Goal: Information Seeking & Learning: Check status

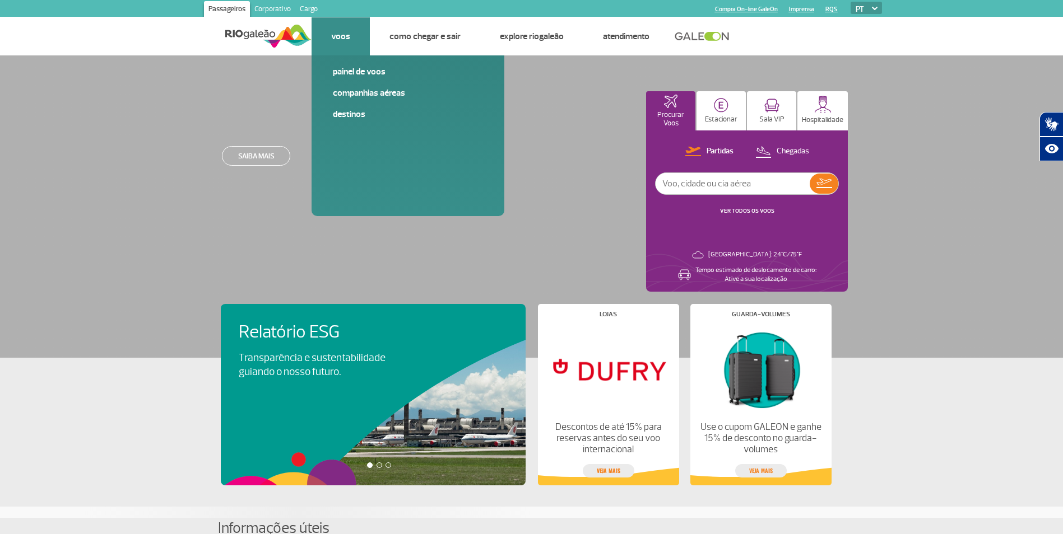
click at [327, 41] on li "Voos Painel [PERSON_NAME] Companhias Aéreas Destinos" at bounding box center [340, 36] width 58 height 38
click at [344, 37] on link "Voos" at bounding box center [340, 36] width 19 height 11
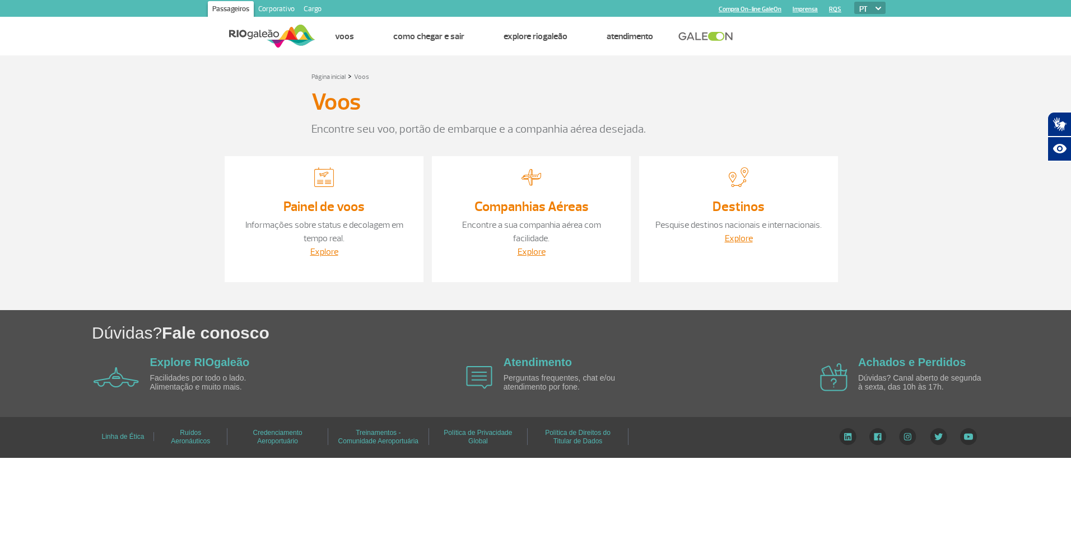
click at [334, 203] on link "Painel de voos" at bounding box center [323, 206] width 81 height 17
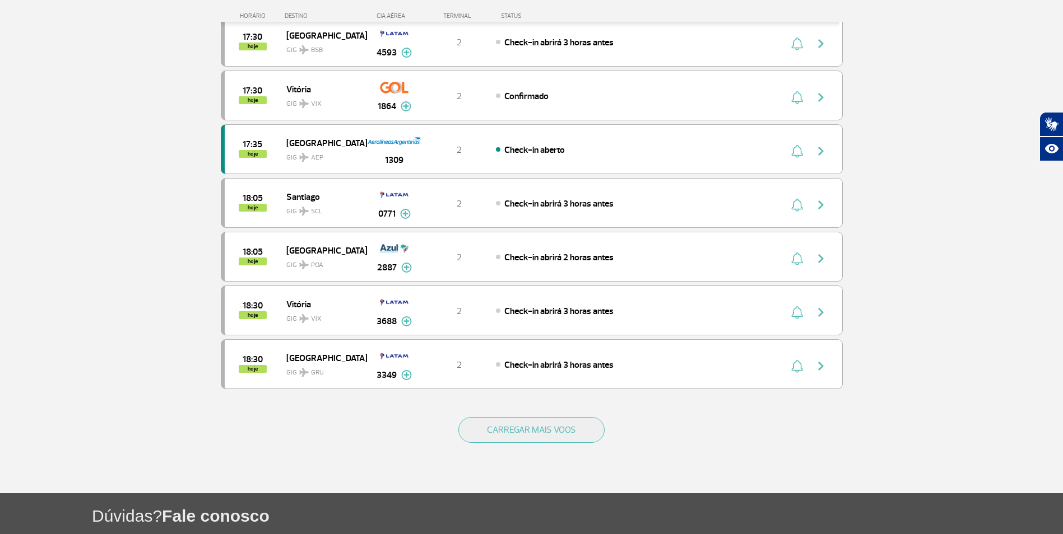
scroll to position [896, 0]
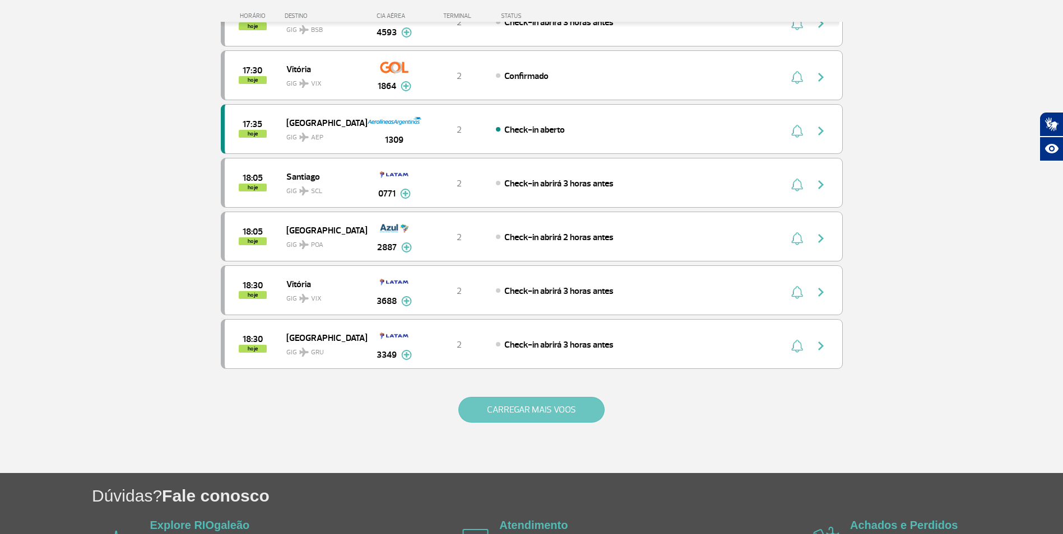
click at [515, 404] on button "CARREGAR MAIS VOOS" at bounding box center [531, 410] width 146 height 26
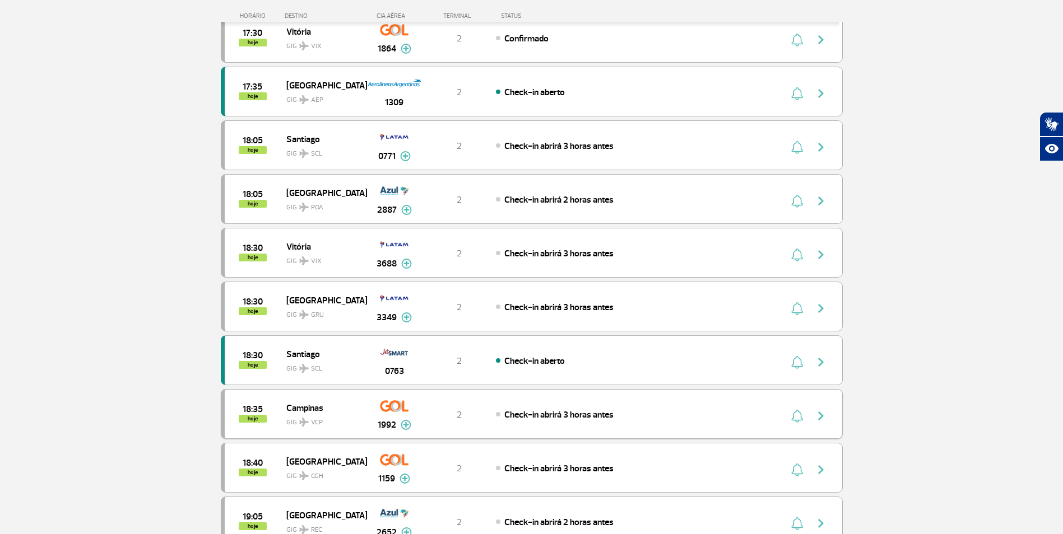
scroll to position [952, 0]
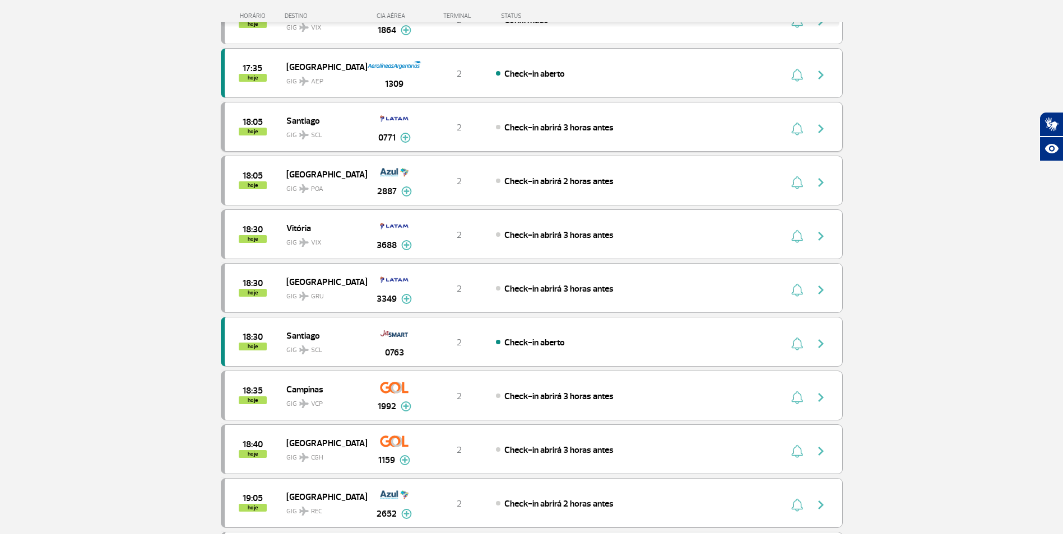
drag, startPoint x: 326, startPoint y: 118, endPoint x: 316, endPoint y: 117, distance: 10.1
click at [316, 117] on span "Santiago" at bounding box center [322, 120] width 72 height 15
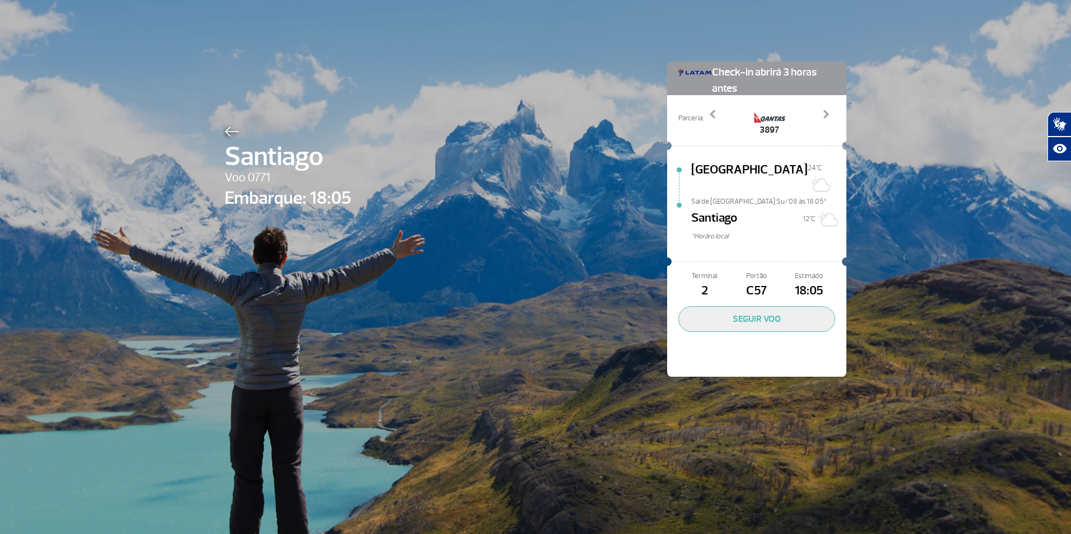
click at [741, 43] on div "[PERSON_NAME] 0771 Embarque: 18:05 Check-in abrirá 3 horas antes Parceria: 3895…" at bounding box center [535, 202] width 639 height 405
click at [236, 131] on div at bounding box center [288, 129] width 127 height 13
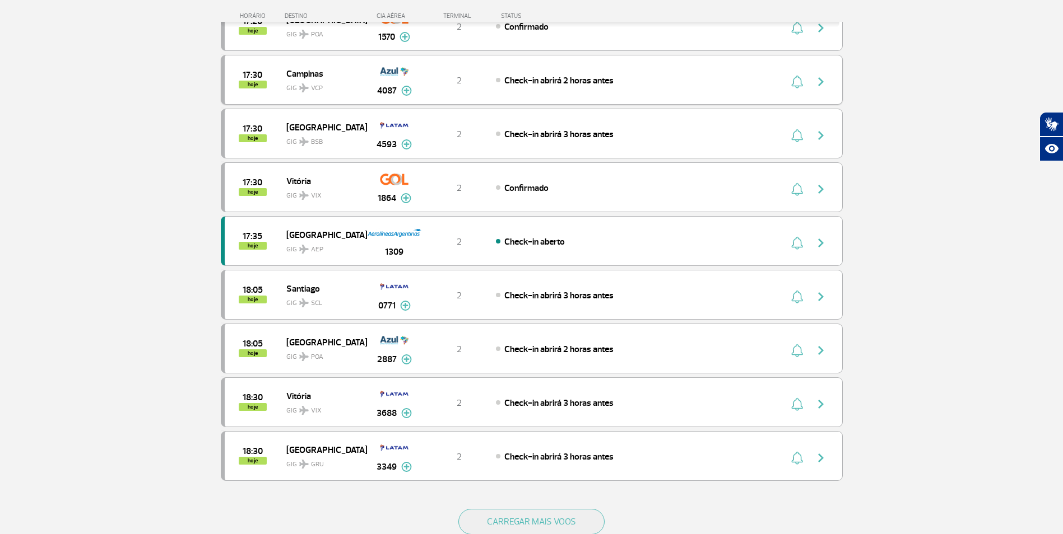
scroll to position [983, 0]
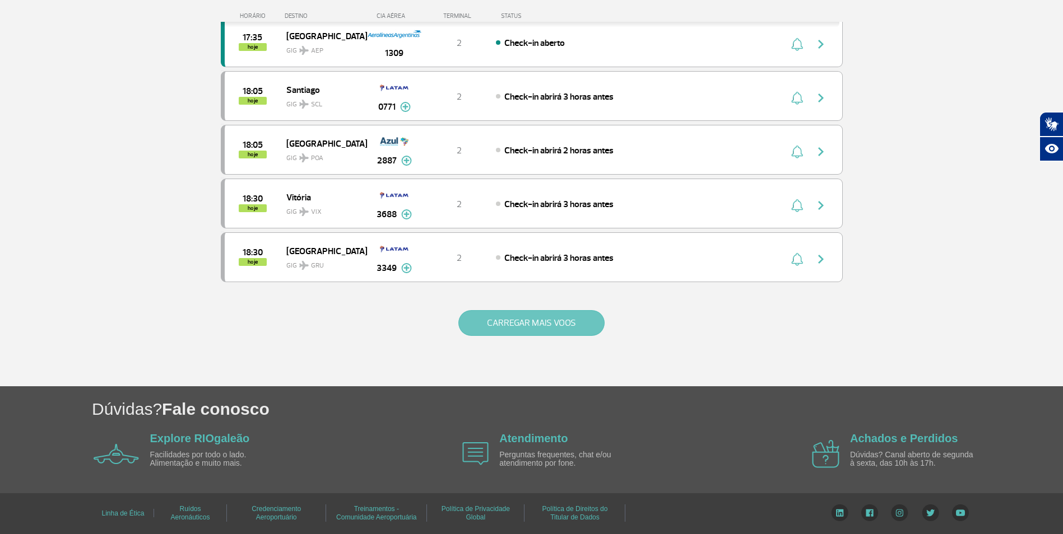
click at [514, 324] on button "CARREGAR MAIS VOOS" at bounding box center [531, 323] width 146 height 26
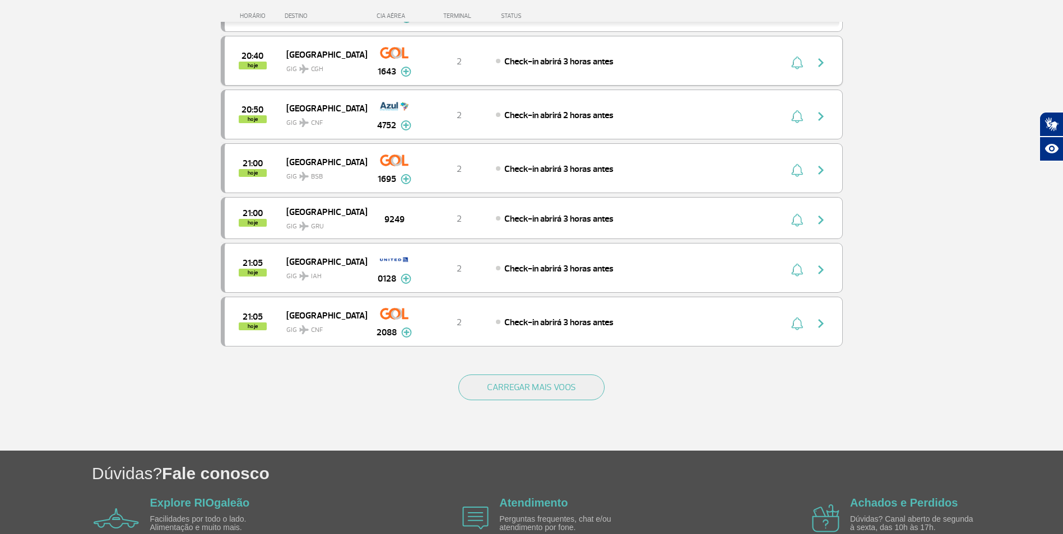
scroll to position [1992, 0]
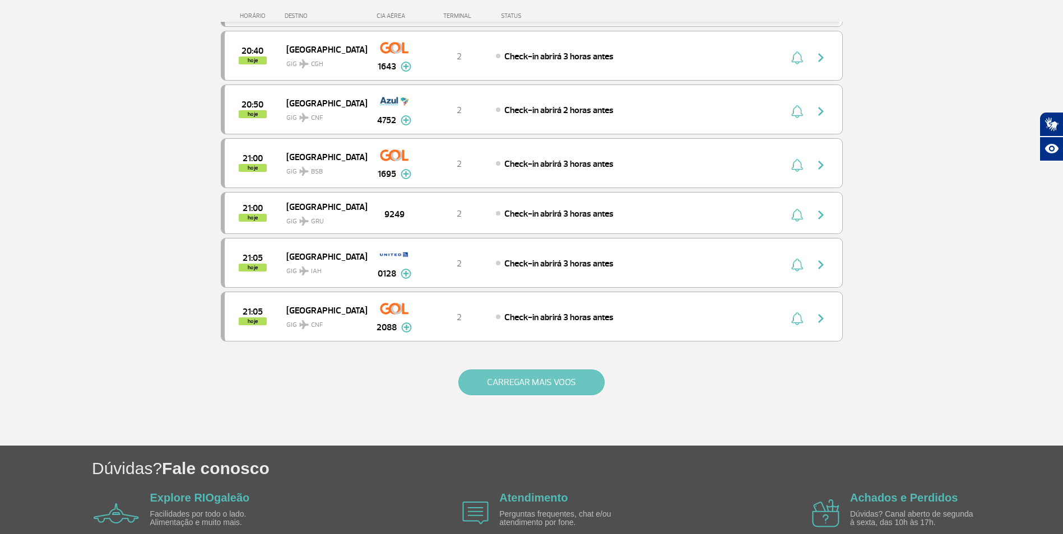
click at [499, 382] on button "CARREGAR MAIS VOOS" at bounding box center [531, 383] width 146 height 26
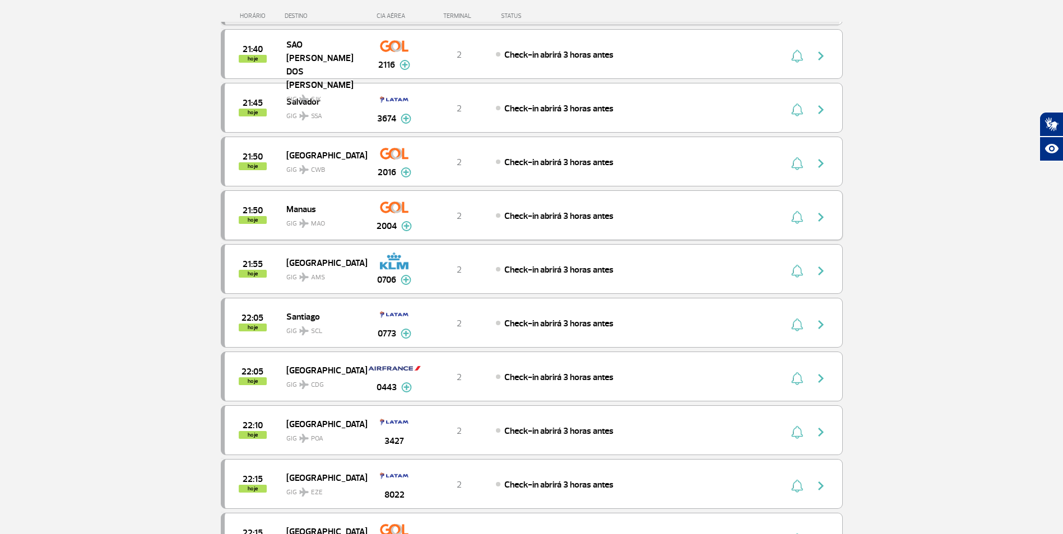
scroll to position [2944, 0]
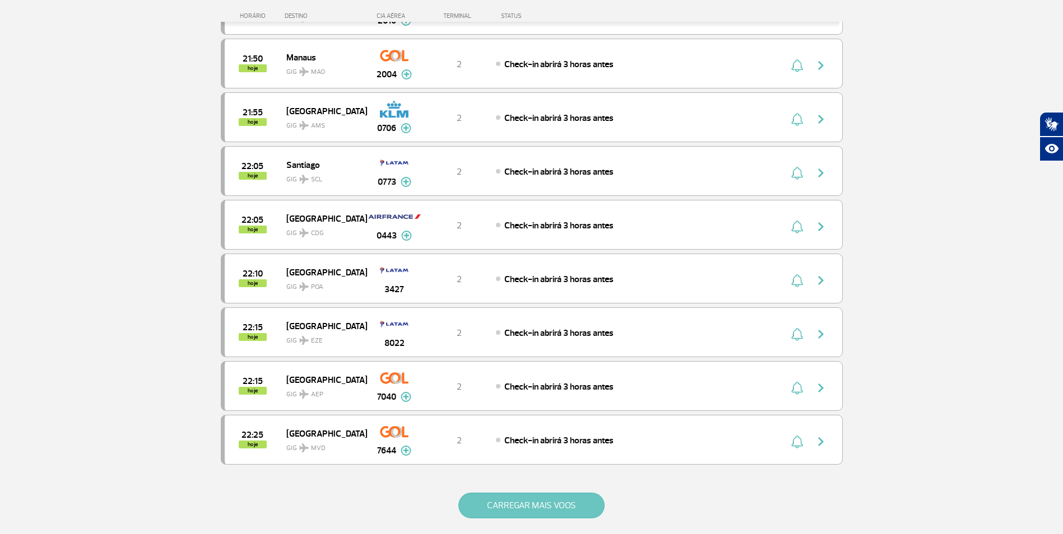
click at [559, 502] on button "CARREGAR MAIS VOOS" at bounding box center [531, 506] width 146 height 26
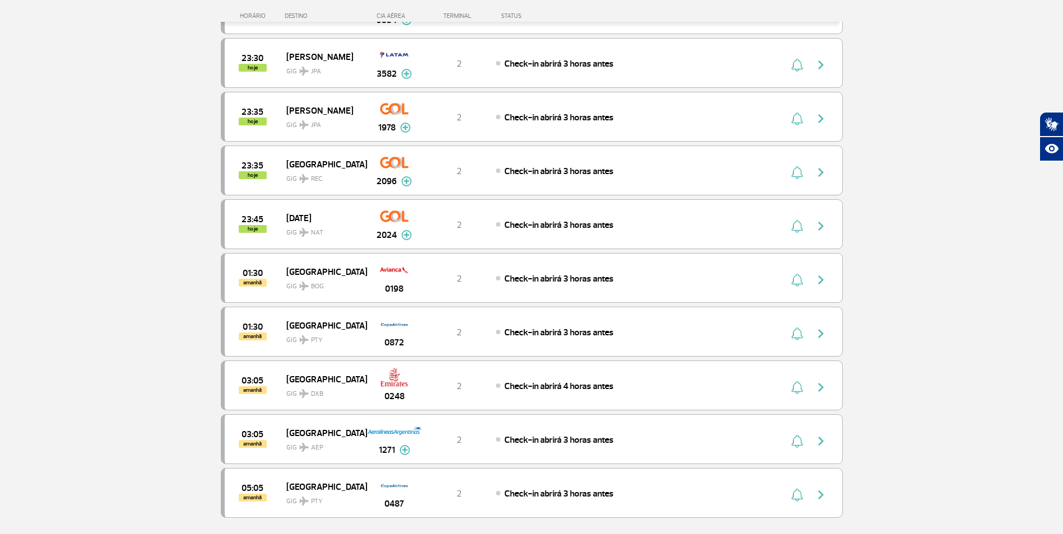
scroll to position [4065, 0]
